Goal: Information Seeking & Learning: Learn about a topic

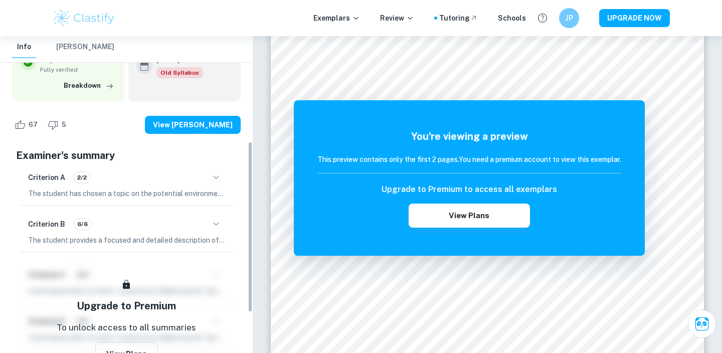
scroll to position [200, 0]
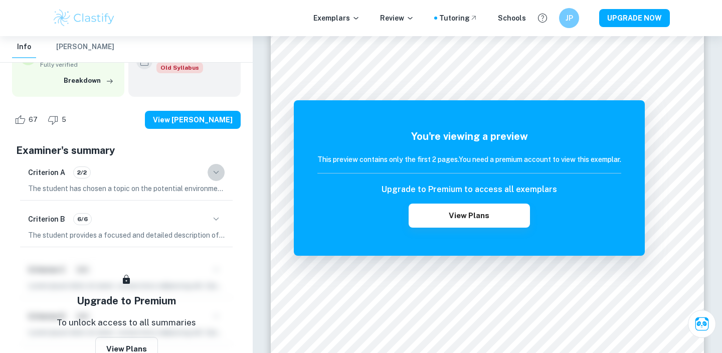
click at [214, 168] on icon "button" at bounding box center [216, 172] width 12 height 12
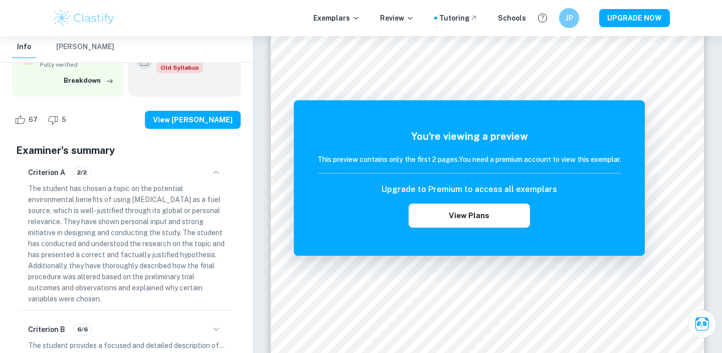
drag, startPoint x: 64, startPoint y: 201, endPoint x: 176, endPoint y: 200, distance: 112.8
click at [176, 200] on p "The student has chosen a topic on the potential environmental benefits of using…" at bounding box center [126, 243] width 197 height 121
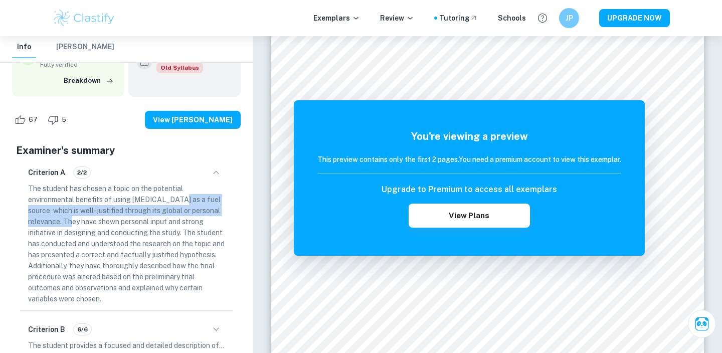
drag, startPoint x: 177, startPoint y: 200, endPoint x: 62, endPoint y: 221, distance: 117.2
click at [62, 221] on p "The student has chosen a topic on the potential environmental benefits of using…" at bounding box center [126, 243] width 197 height 121
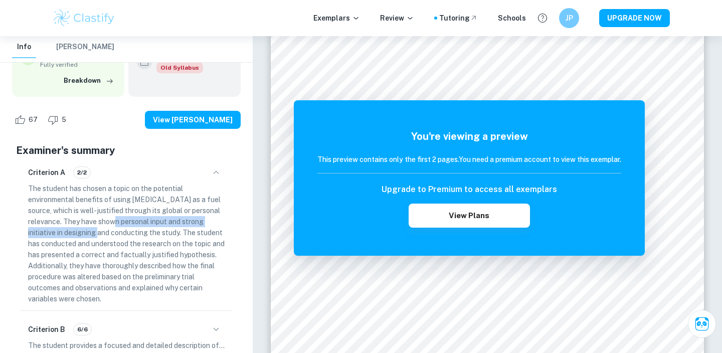
drag, startPoint x: 103, startPoint y: 222, endPoint x: 88, endPoint y: 230, distance: 16.6
click at [88, 230] on p "The student has chosen a topic on the potential environmental benefits of using…" at bounding box center [126, 243] width 197 height 121
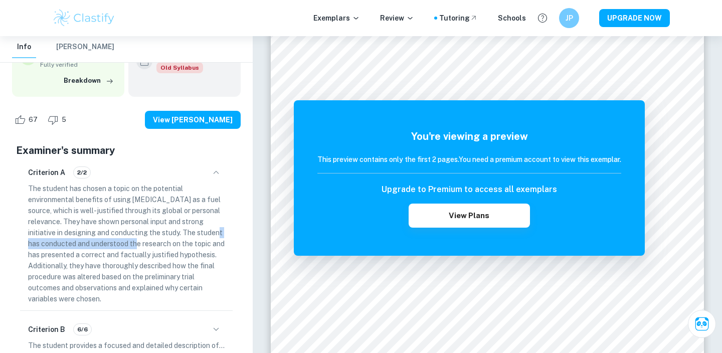
drag, startPoint x: 206, startPoint y: 231, endPoint x: 128, endPoint y: 244, distance: 78.9
click at [128, 244] on p "The student has chosen a topic on the potential environmental benefits of using…" at bounding box center [126, 243] width 197 height 121
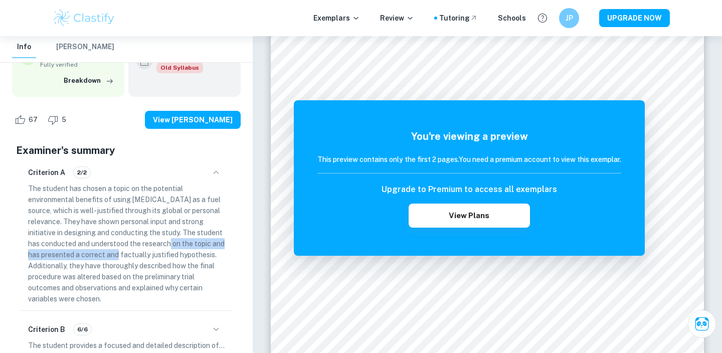
drag, startPoint x: 164, startPoint y: 244, endPoint x: 118, endPoint y: 255, distance: 47.9
click at [118, 256] on p "The student has chosen a topic on the potential environmental benefits of using…" at bounding box center [126, 243] width 197 height 121
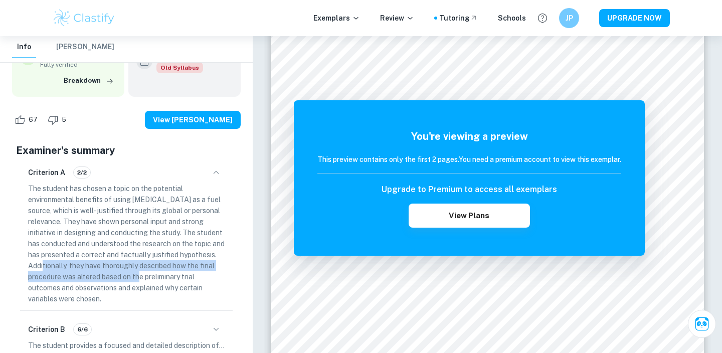
drag, startPoint x: 72, startPoint y: 264, endPoint x: 174, endPoint y: 278, distance: 103.3
click at [175, 278] on p "The student has chosen a topic on the potential environmental benefits of using…" at bounding box center [126, 243] width 197 height 121
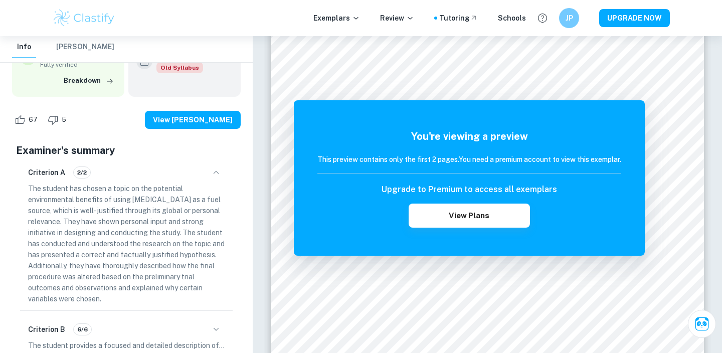
click at [108, 295] on p "The student has chosen a topic on the potential environmental benefits of using…" at bounding box center [126, 243] width 197 height 121
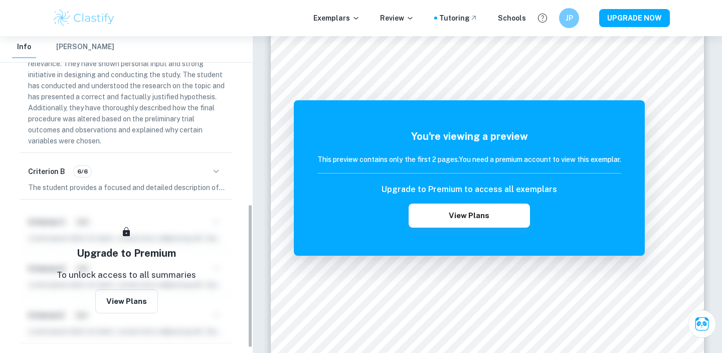
scroll to position [369, 0]
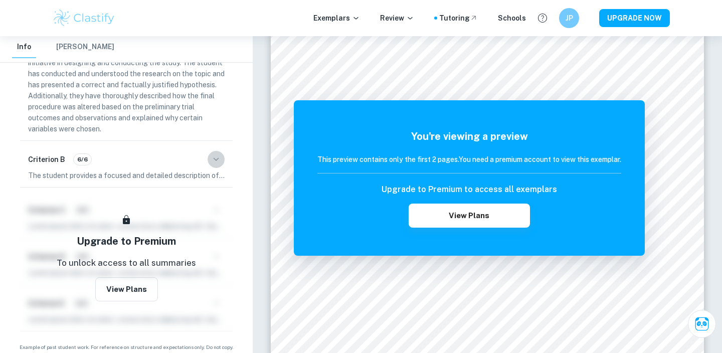
click at [217, 156] on icon "button" at bounding box center [216, 159] width 12 height 12
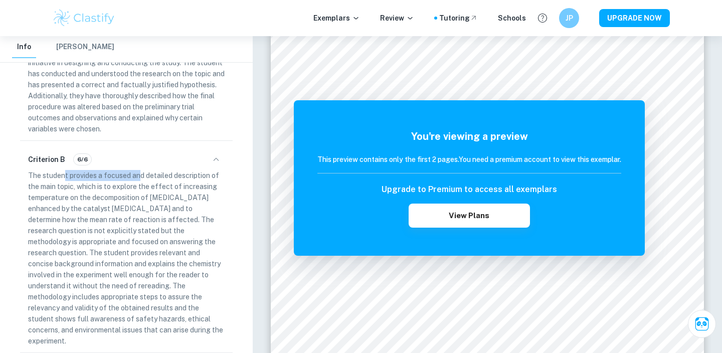
drag, startPoint x: 139, startPoint y: 176, endPoint x: 62, endPoint y: 178, distance: 76.7
click at [62, 178] on p "The student provides a focused and detailed description of the main topic, whic…" at bounding box center [126, 258] width 197 height 176
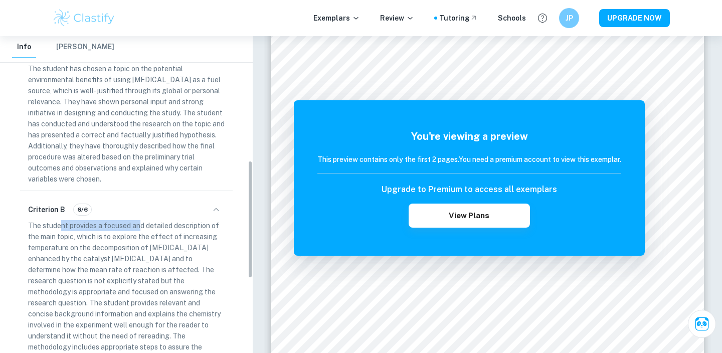
scroll to position [358, 0]
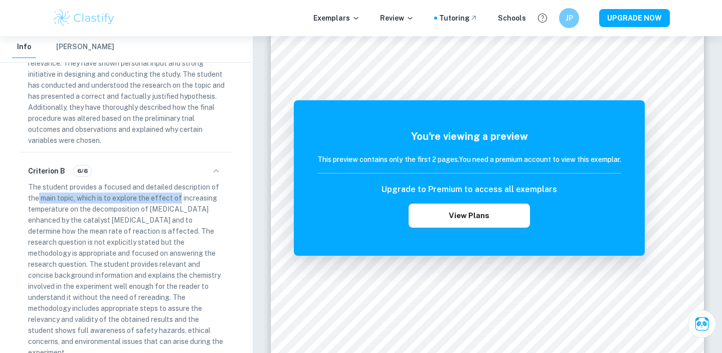
drag, startPoint x: 37, startPoint y: 199, endPoint x: 179, endPoint y: 201, distance: 142.4
click at [179, 202] on p "The student provides a focused and detailed description of the main topic, whic…" at bounding box center [126, 269] width 197 height 176
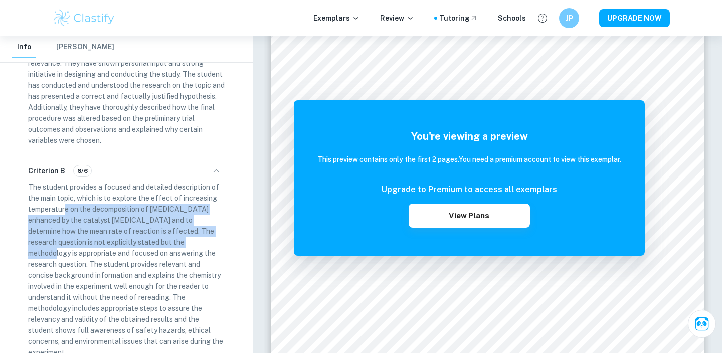
drag, startPoint x: 65, startPoint y: 213, endPoint x: 166, endPoint y: 245, distance: 106.2
click at [166, 245] on p "The student provides a focused and detailed description of the main topic, whic…" at bounding box center [126, 269] width 197 height 176
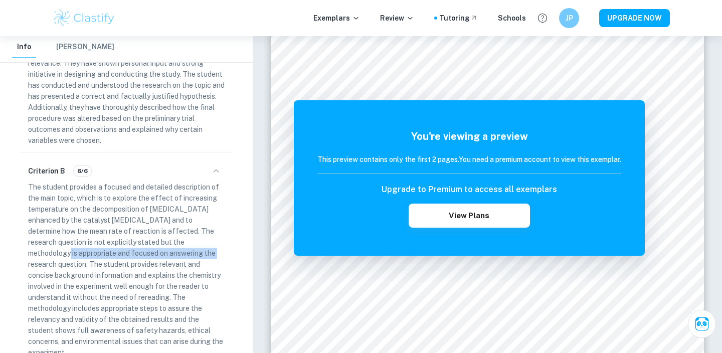
drag, startPoint x: 181, startPoint y: 243, endPoint x: 152, endPoint y: 256, distance: 31.7
click at [152, 256] on p "The student provides a focused and detailed description of the main topic, whic…" at bounding box center [126, 269] width 197 height 176
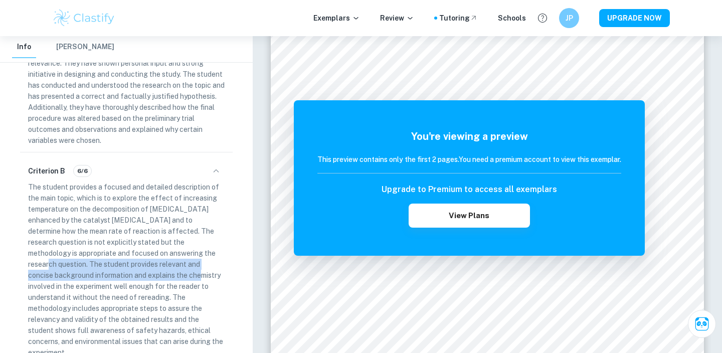
drag, startPoint x: 169, startPoint y: 256, endPoint x: 158, endPoint y: 279, distance: 25.6
click at [158, 279] on p "The student provides a focused and detailed description of the main topic, whic…" at bounding box center [126, 269] width 197 height 176
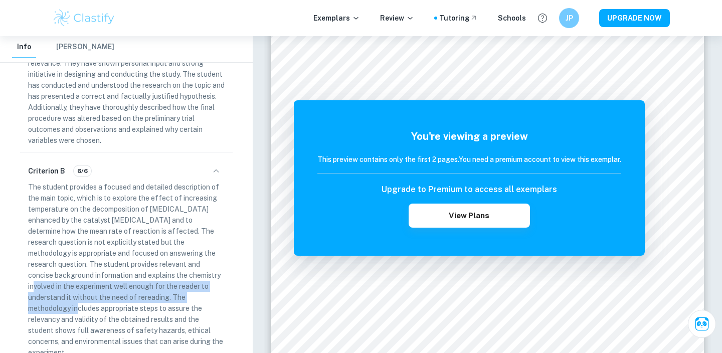
drag, startPoint x: 188, startPoint y: 276, endPoint x: 182, endPoint y: 296, distance: 20.5
click at [182, 296] on p "The student provides a focused and detailed description of the main topic, whic…" at bounding box center [126, 269] width 197 height 176
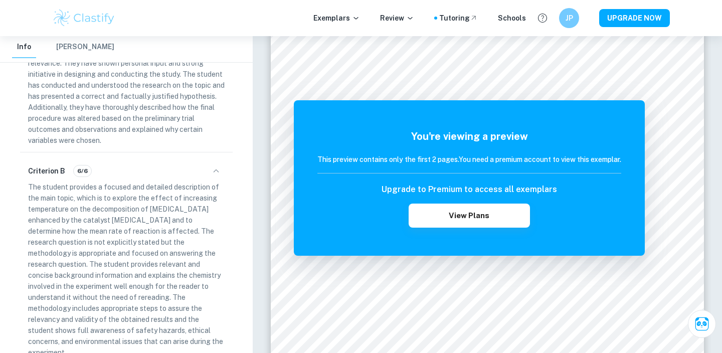
click at [185, 305] on p "The student provides a focused and detailed description of the main topic, whic…" at bounding box center [126, 269] width 197 height 176
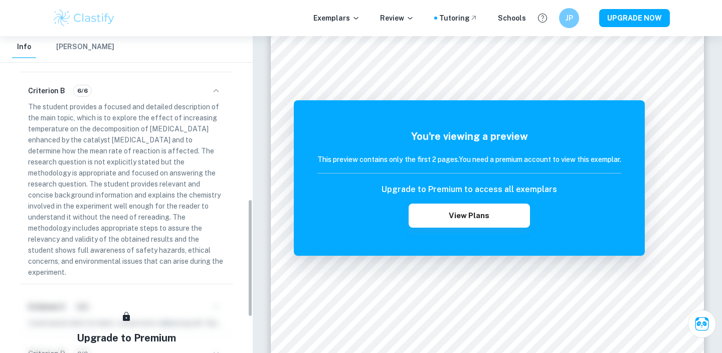
scroll to position [439, 0]
click at [167, 129] on p "The student provides a focused and detailed description of the main topic, whic…" at bounding box center [126, 188] width 197 height 176
